Goal: Navigation & Orientation: Find specific page/section

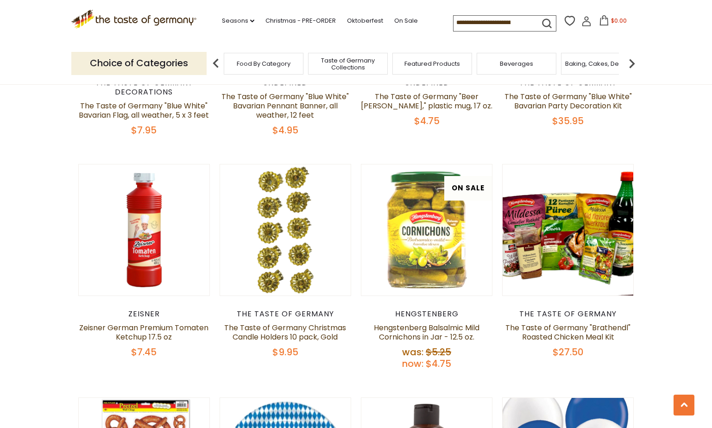
scroll to position [1590, 0]
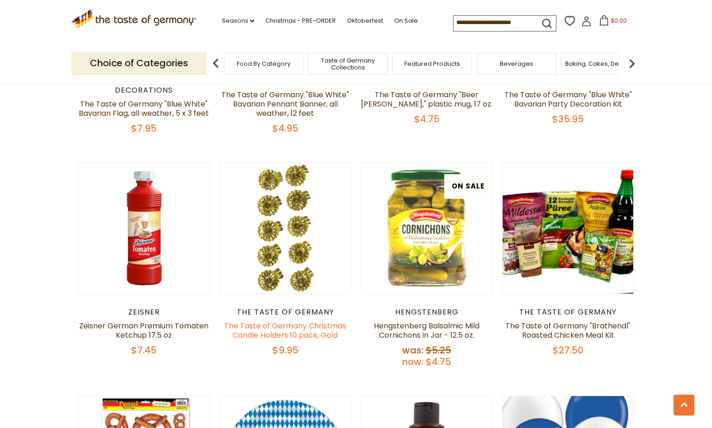
click at [318, 321] on link "The Taste of Germany Christmas Candle Holders 10 pack, Gold" at bounding box center [285, 331] width 122 height 20
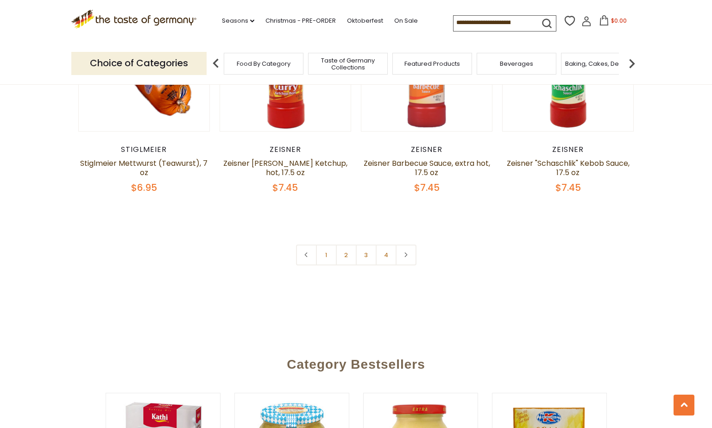
scroll to position [2244, 0]
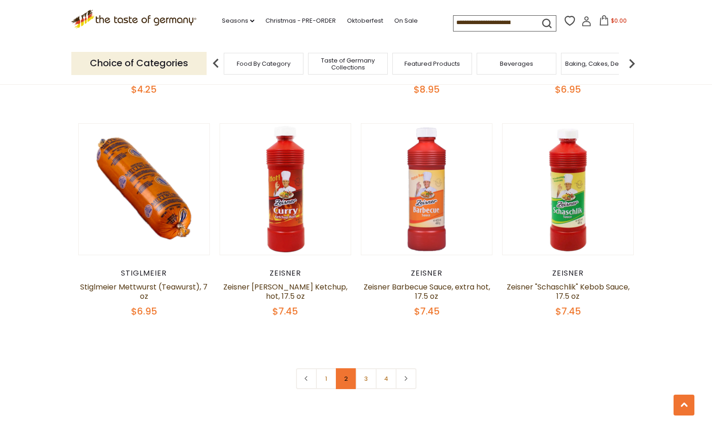
click at [345, 368] on link "2" at bounding box center [346, 378] width 21 height 21
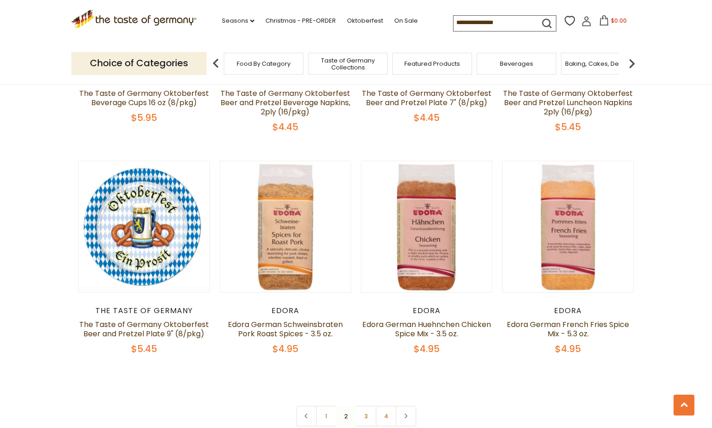
scroll to position [2077, 0]
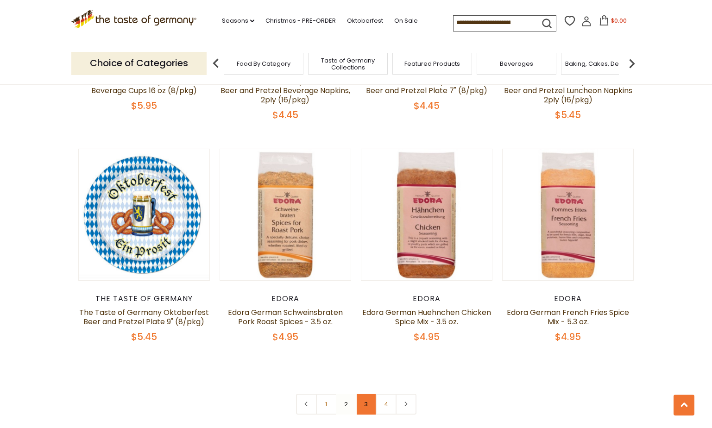
click at [366, 394] on link "3" at bounding box center [366, 404] width 21 height 21
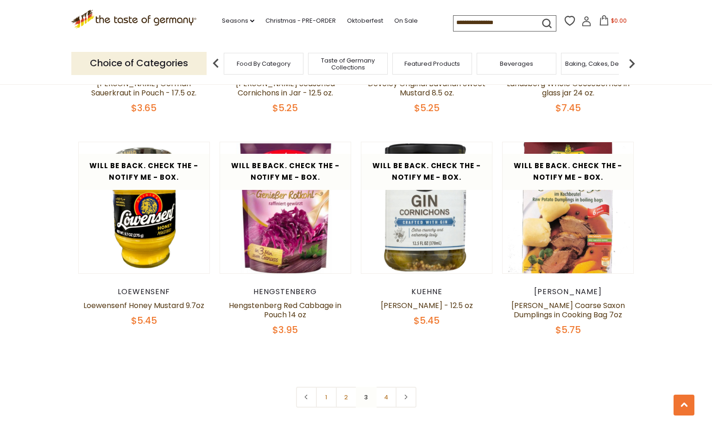
scroll to position [2041, 0]
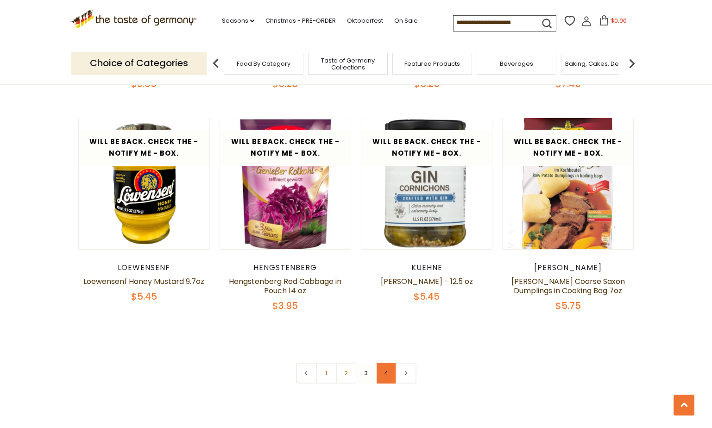
click at [386, 378] on link "4" at bounding box center [386, 373] width 21 height 21
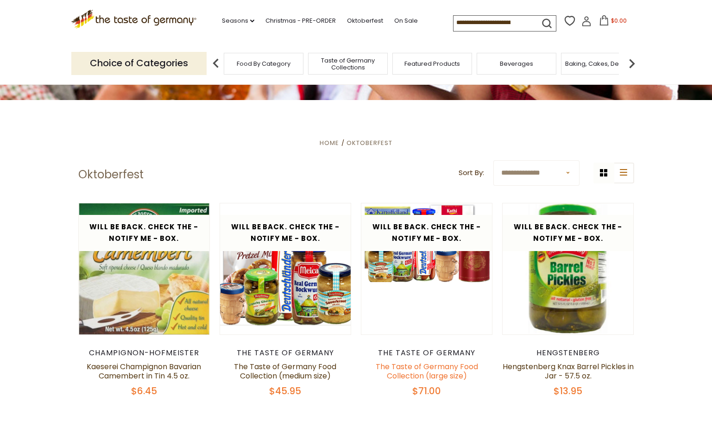
scroll to position [161, 0]
